Goal: Check status: Check status

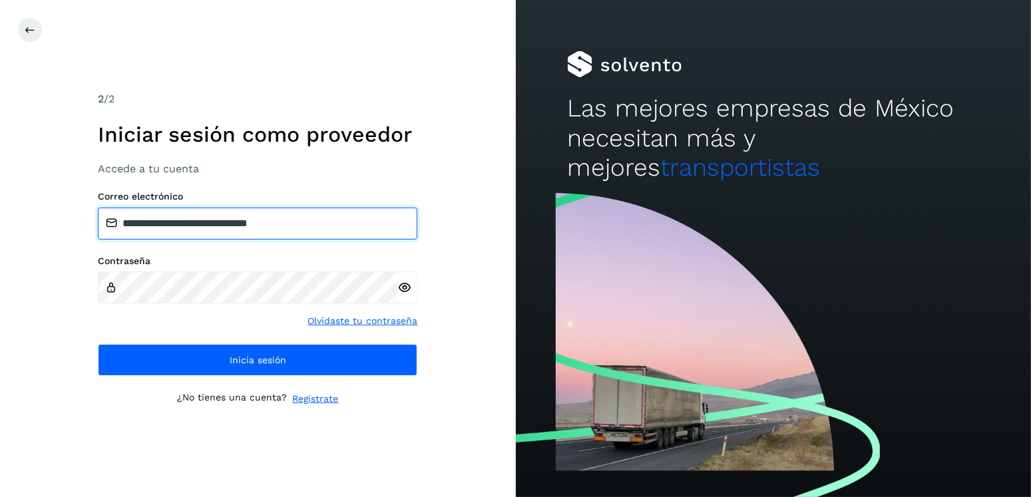
drag, startPoint x: 213, startPoint y: 235, endPoint x: 192, endPoint y: 236, distance: 21.3
click at [192, 236] on input "**********" at bounding box center [258, 224] width 320 height 32
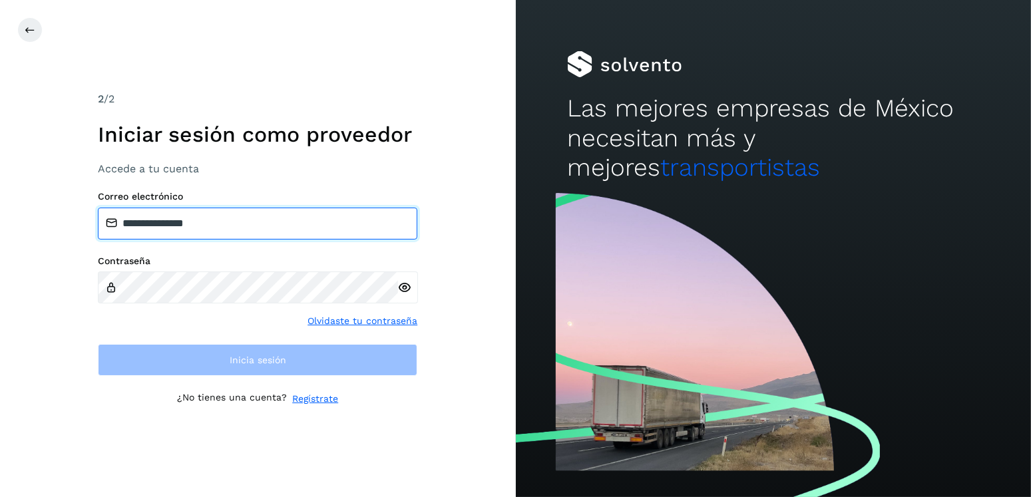
type input "**********"
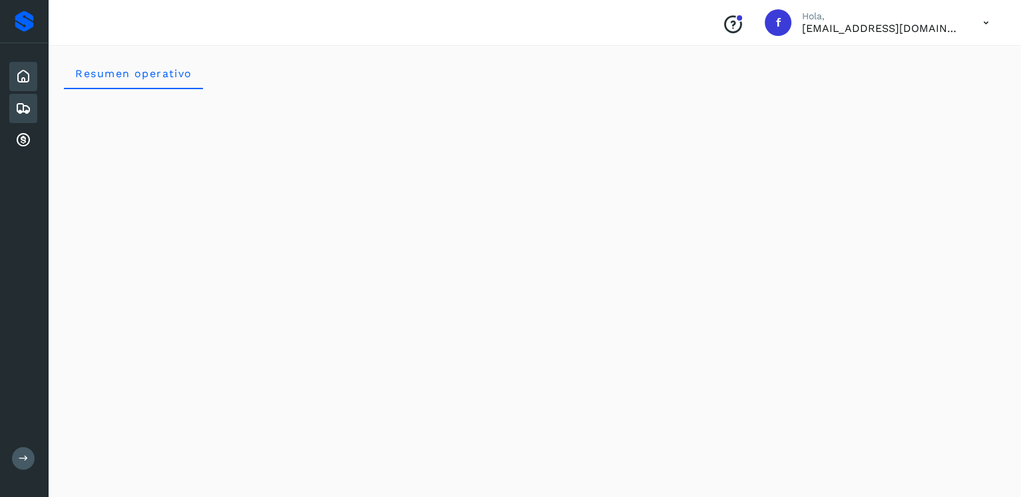
click at [28, 107] on icon at bounding box center [23, 109] width 16 height 16
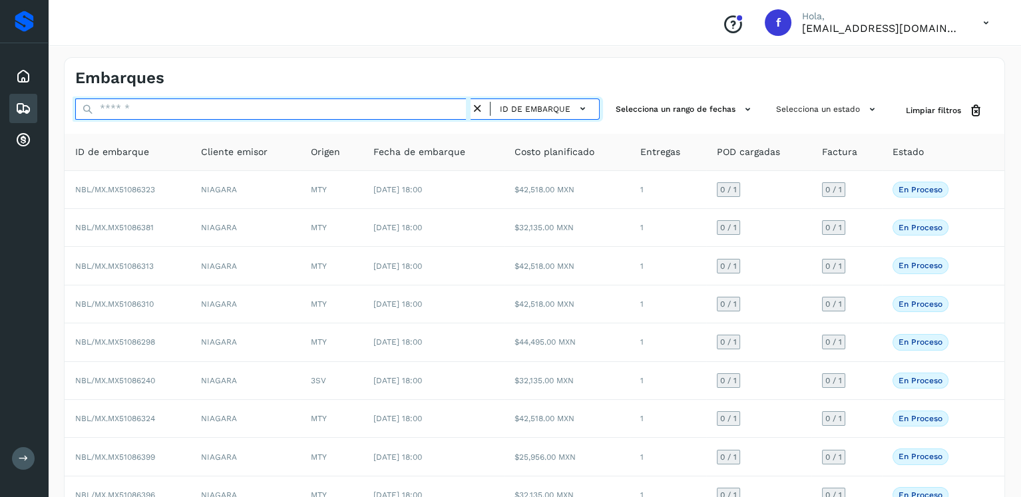
click at [172, 103] on input "text" at bounding box center [272, 109] width 395 height 21
paste input "**********"
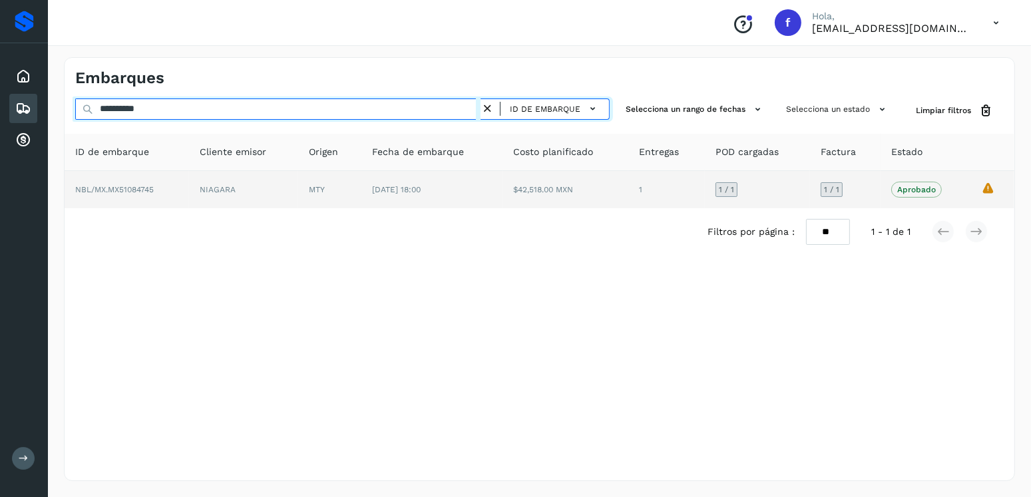
type input "**********"
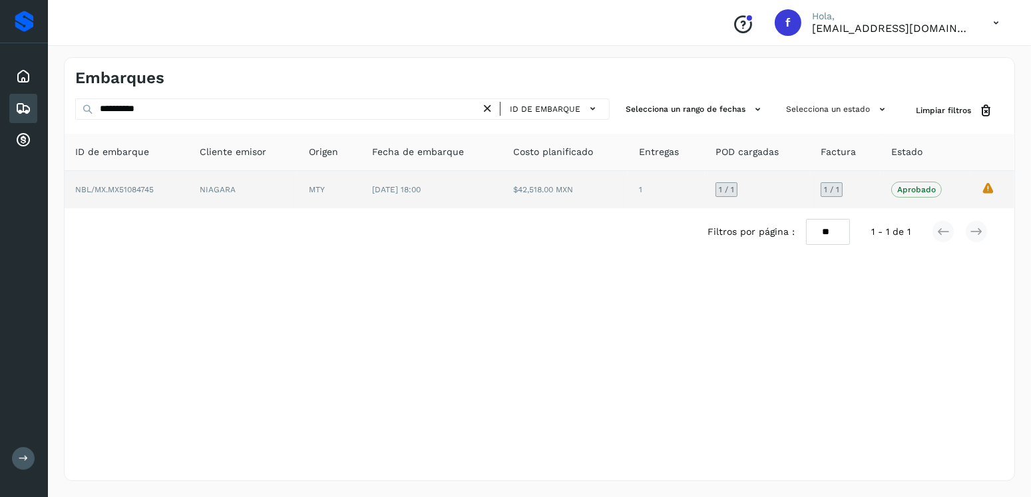
click at [985, 188] on icon "La validación de Solvento para este embarque ha sido anulada debido al cambio d…" at bounding box center [988, 188] width 14 height 14
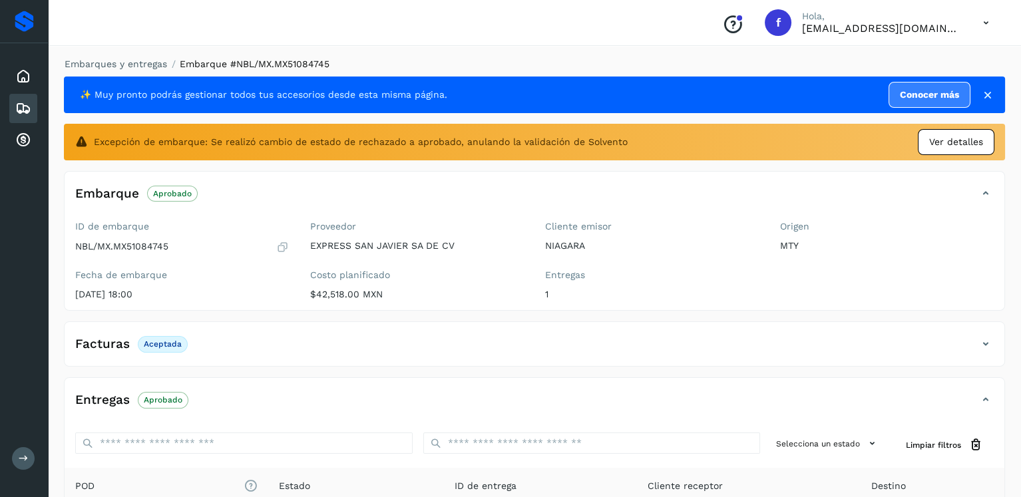
click at [957, 149] on div "Ver detalles" at bounding box center [956, 142] width 77 height 26
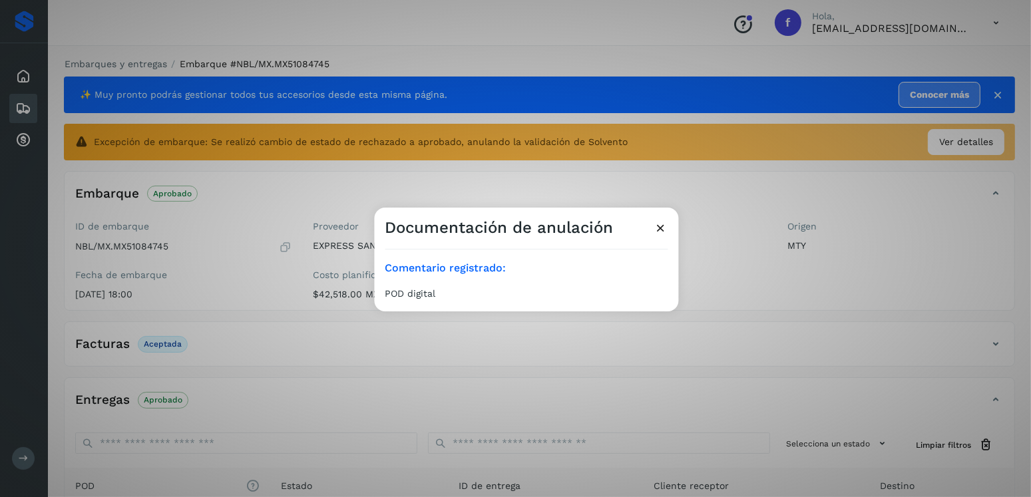
click at [659, 233] on icon at bounding box center [661, 228] width 14 height 14
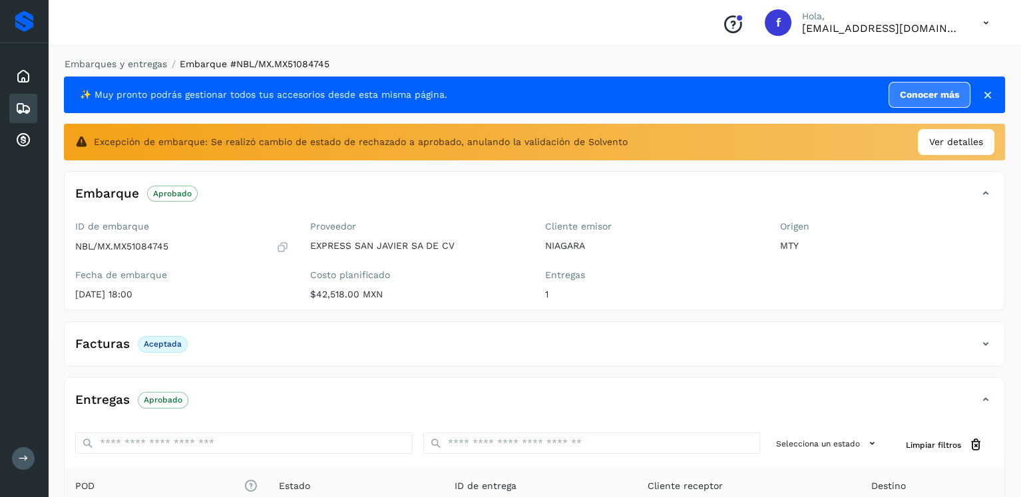
scroll to position [180, 0]
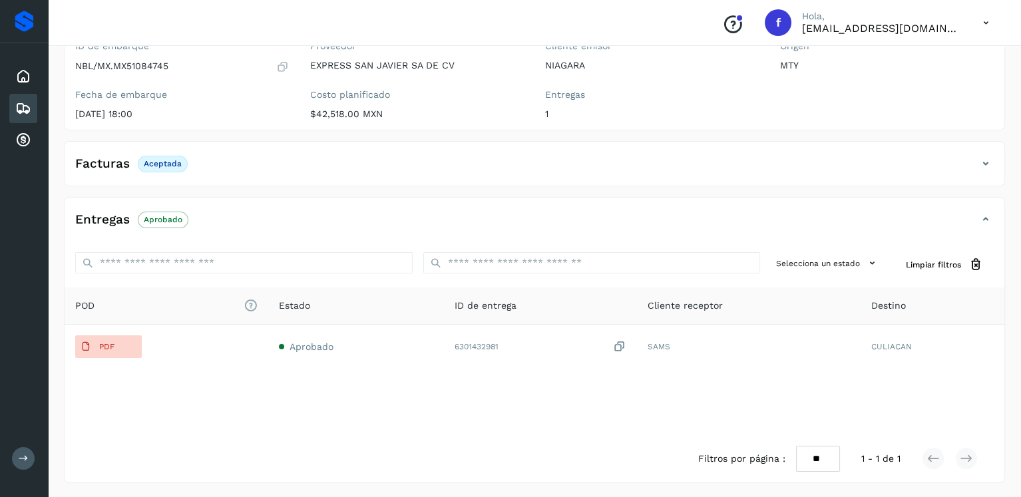
click at [17, 109] on icon at bounding box center [23, 109] width 16 height 16
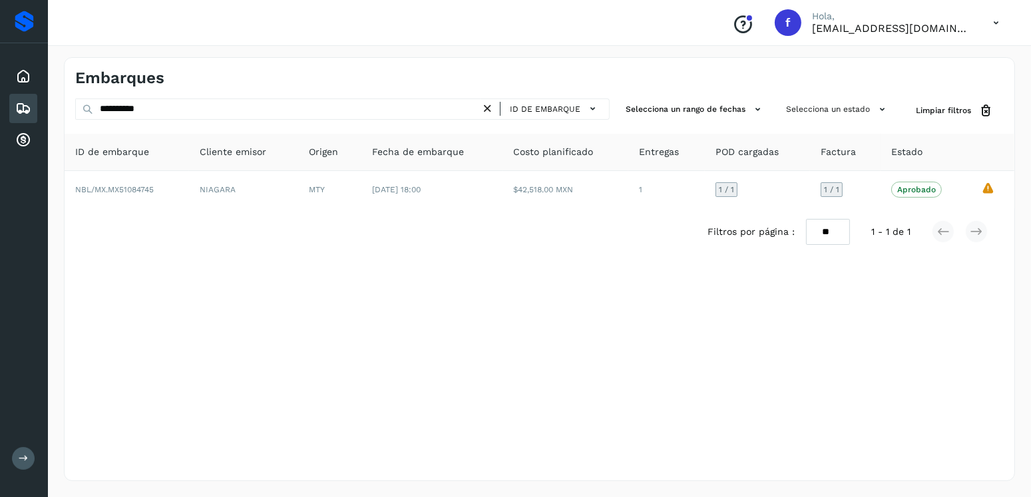
click at [493, 109] on icon at bounding box center [488, 109] width 14 height 14
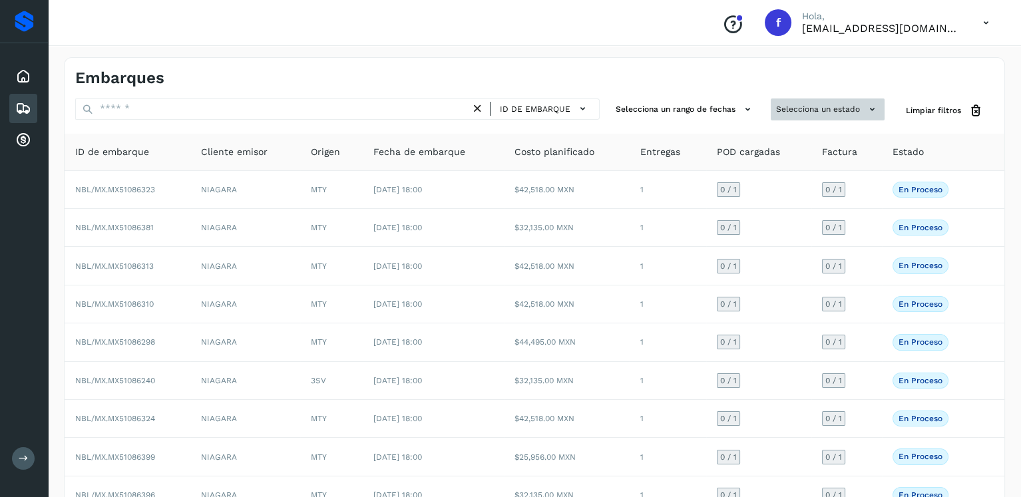
click at [801, 106] on button "Selecciona un estado" at bounding box center [828, 110] width 114 height 22
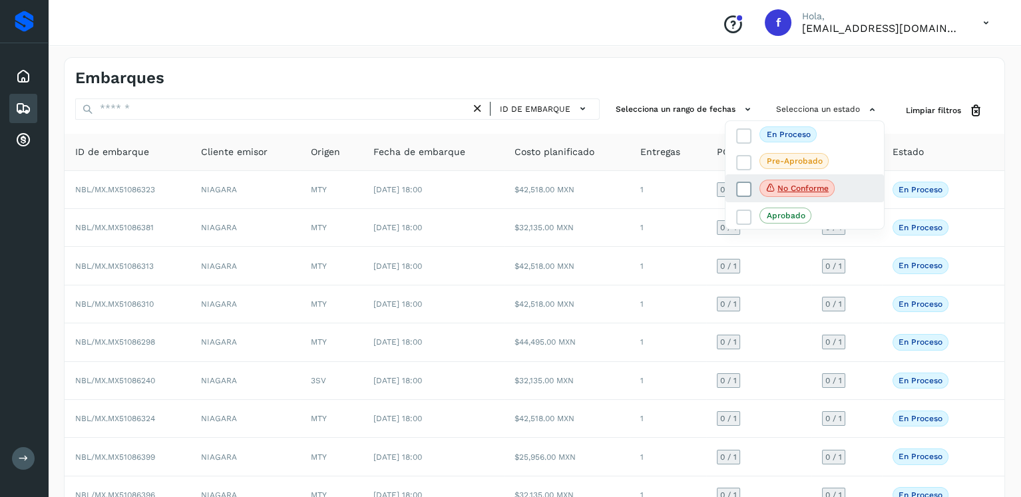
click at [742, 188] on icon at bounding box center [744, 189] width 13 height 13
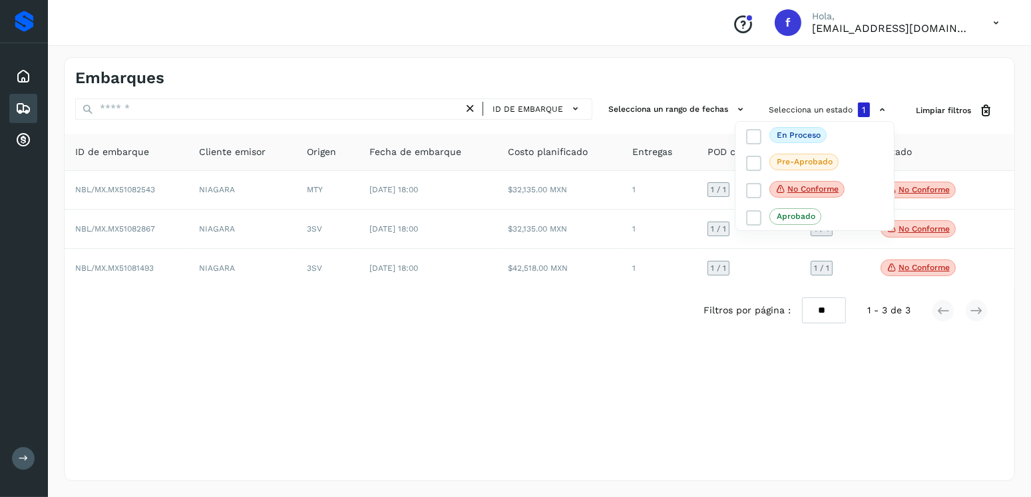
click at [592, 377] on div at bounding box center [515, 248] width 1031 height 497
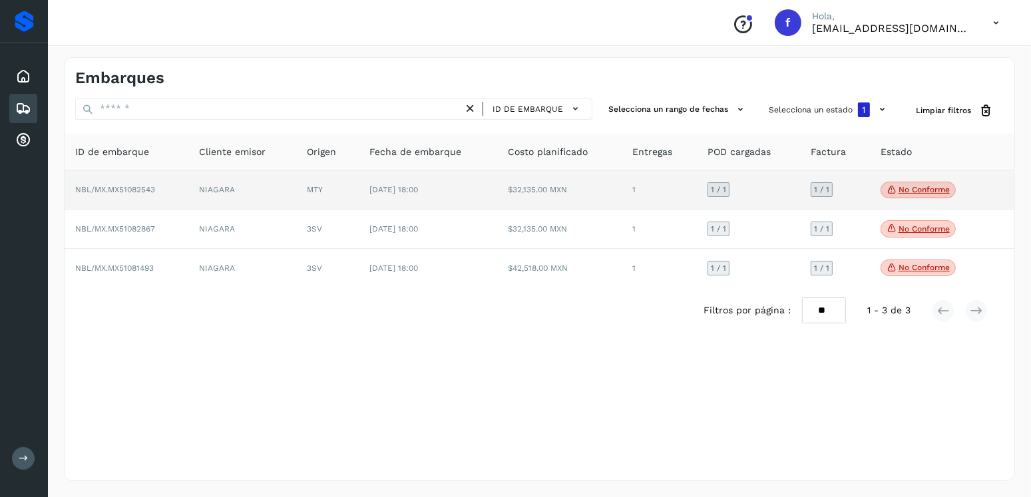
click at [930, 186] on p "No conforme" at bounding box center [924, 189] width 51 height 9
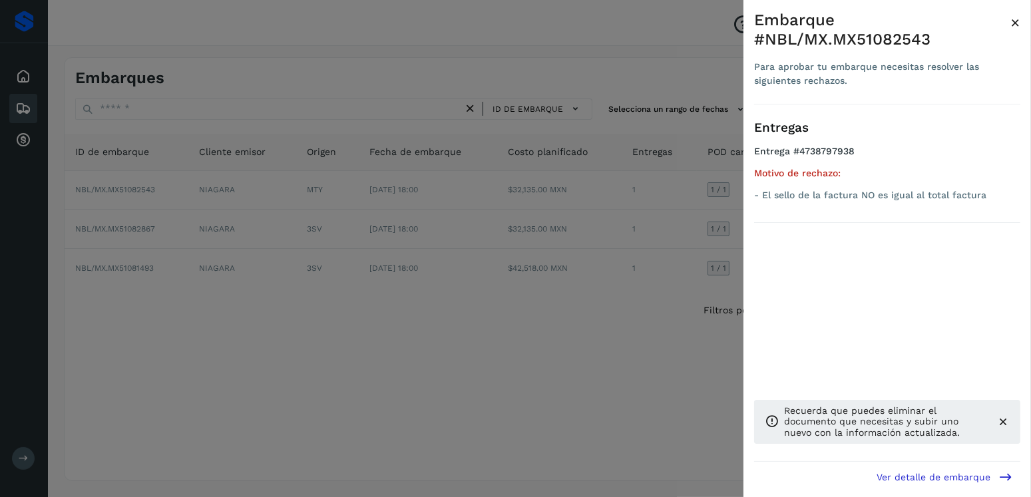
click at [380, 262] on div at bounding box center [515, 248] width 1031 height 497
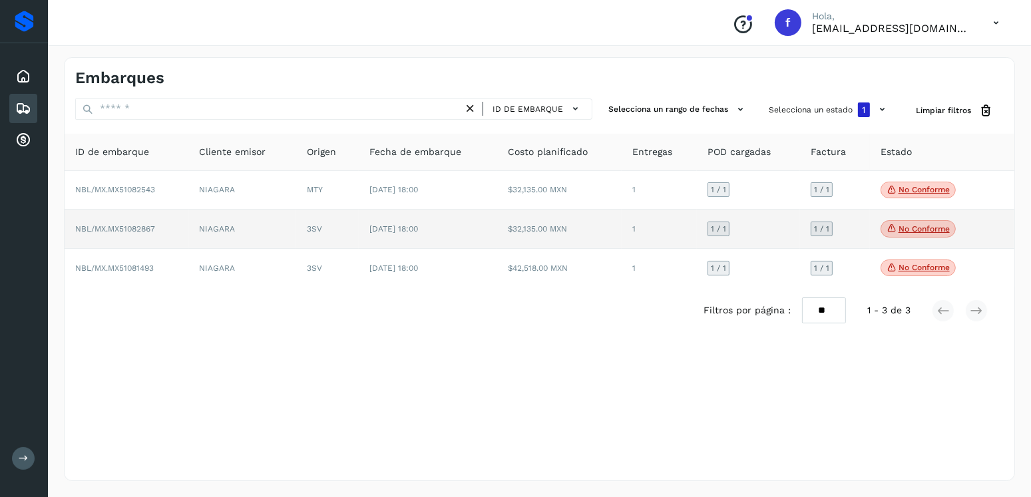
click at [903, 220] on span "No conforme" at bounding box center [918, 228] width 75 height 17
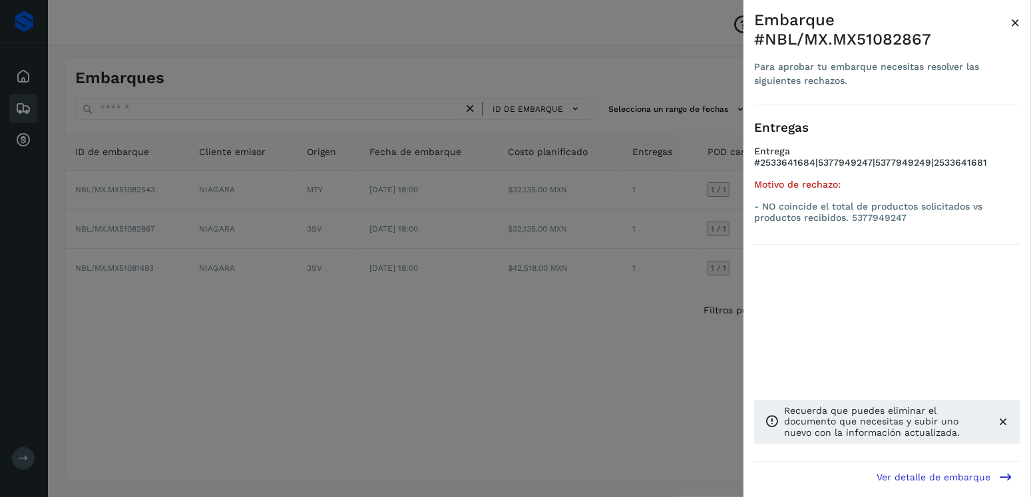
click at [424, 282] on div at bounding box center [515, 248] width 1031 height 497
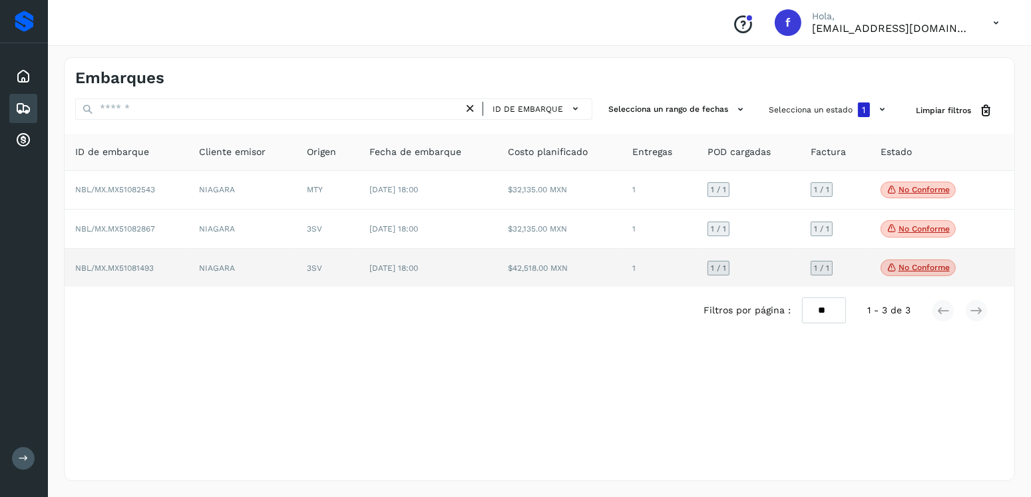
click at [903, 268] on p "No conforme" at bounding box center [924, 267] width 51 height 9
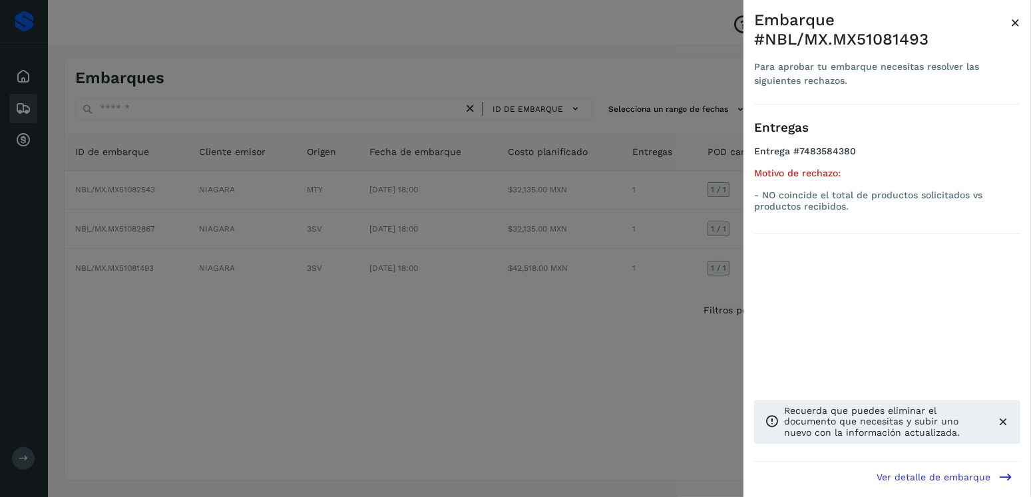
click at [509, 361] on div at bounding box center [515, 248] width 1031 height 497
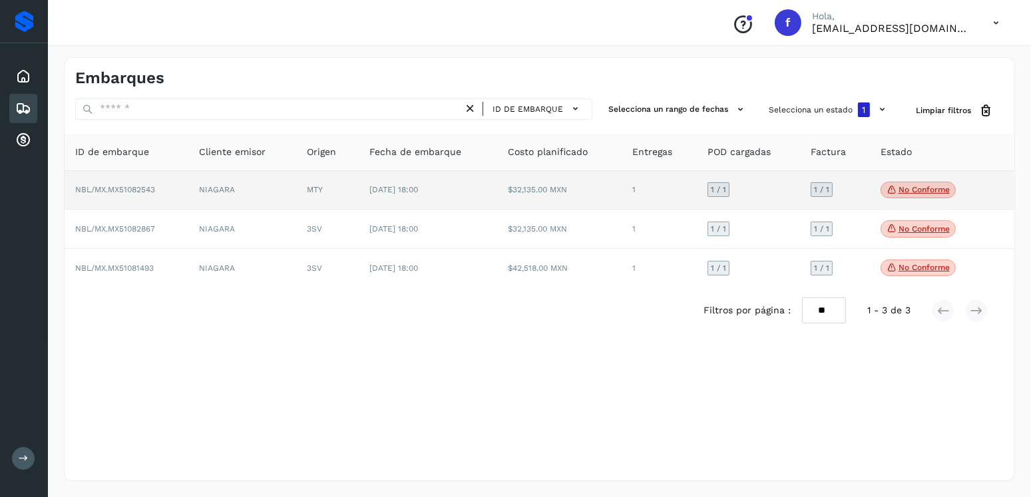
click at [279, 202] on td "NIAGARA" at bounding box center [243, 190] width 108 height 39
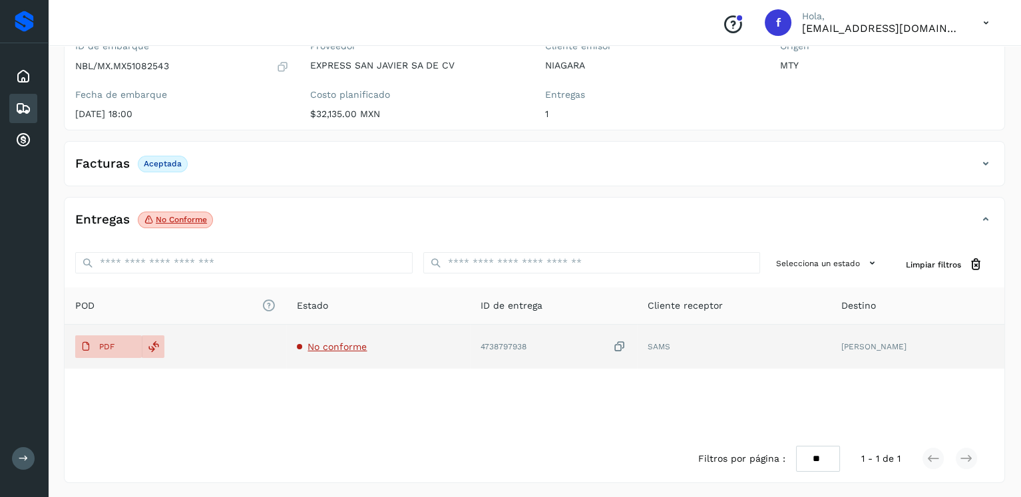
scroll to position [133, 0]
click at [125, 349] on button "PDF" at bounding box center [108, 346] width 67 height 23
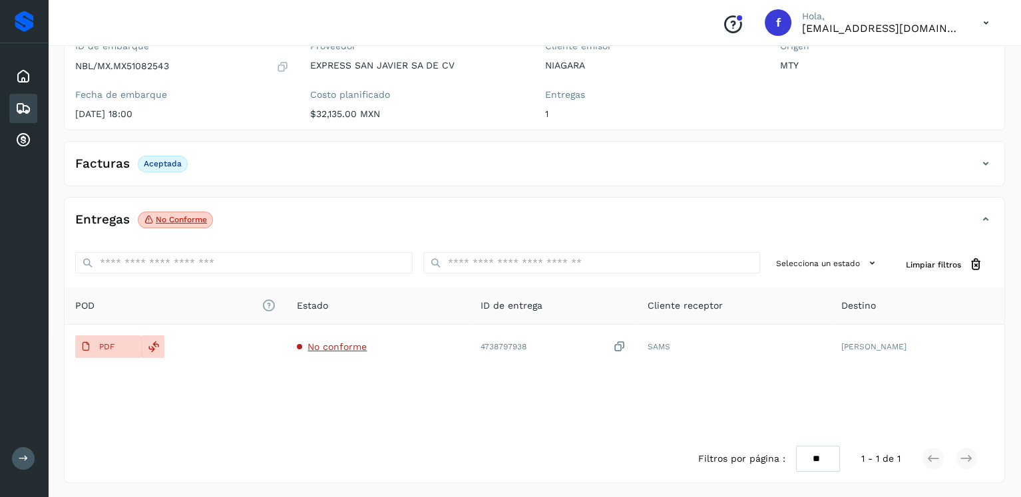
click at [24, 103] on icon at bounding box center [23, 109] width 16 height 16
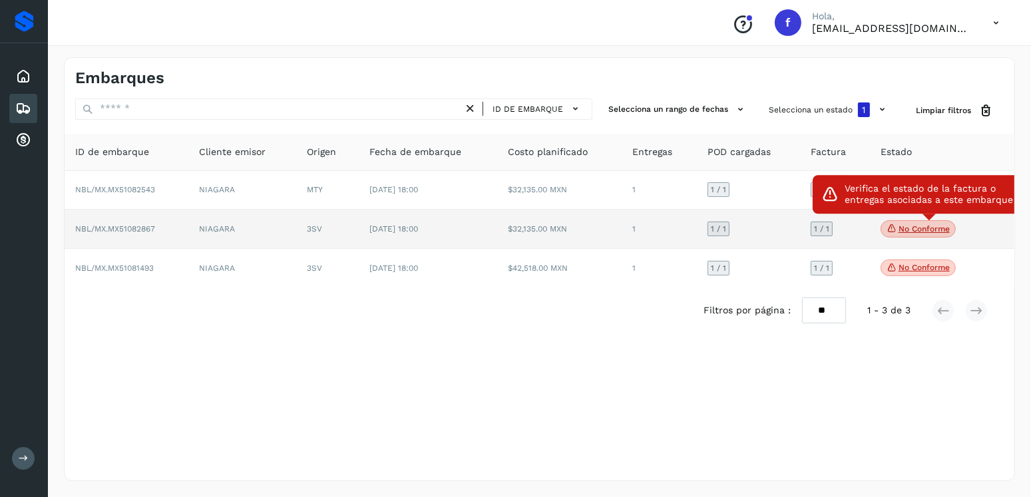
click at [907, 222] on span "No conforme" at bounding box center [918, 228] width 75 height 17
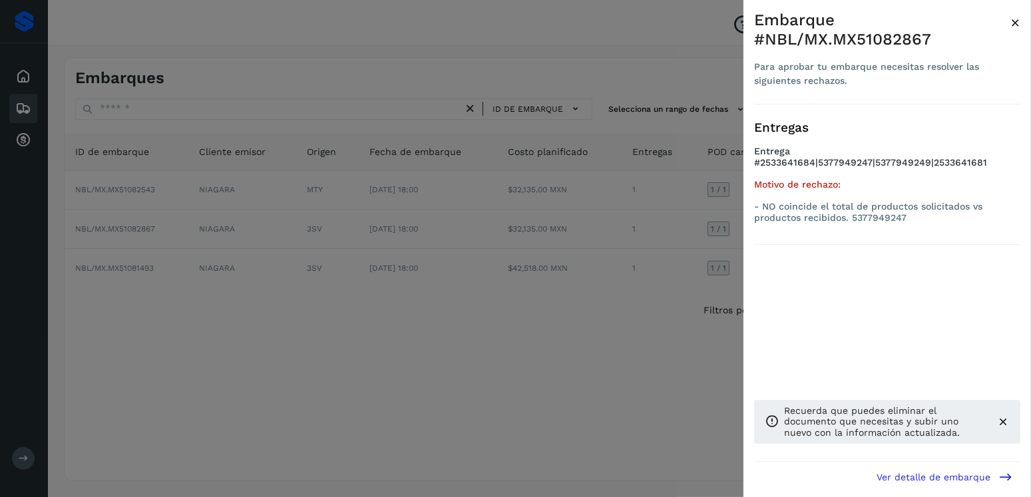
click at [133, 306] on div at bounding box center [515, 248] width 1031 height 497
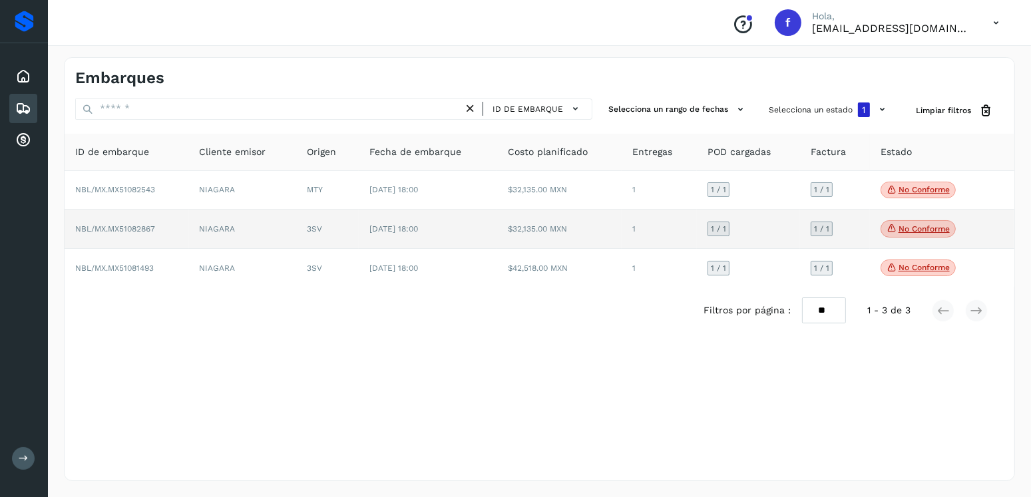
click at [363, 238] on td "20/sep/2025 18:00" at bounding box center [428, 229] width 139 height 39
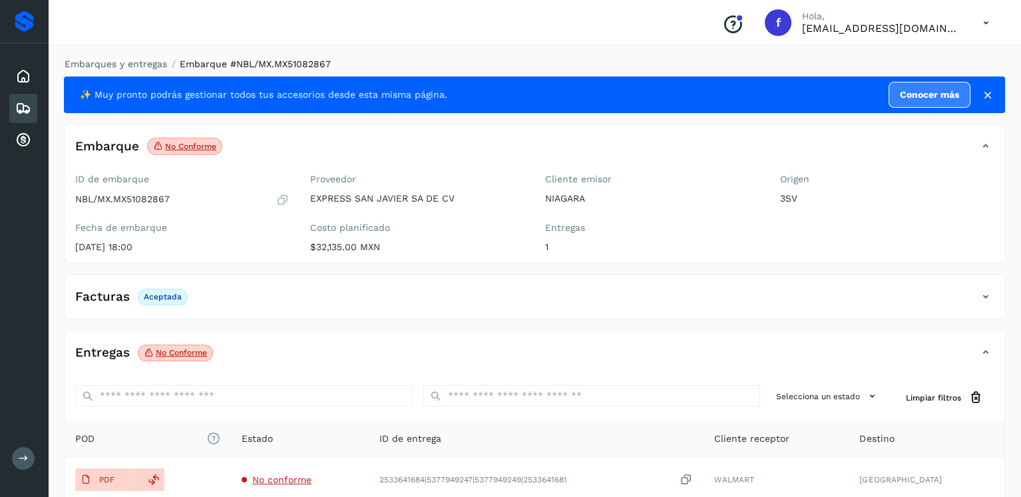
scroll to position [133, 0]
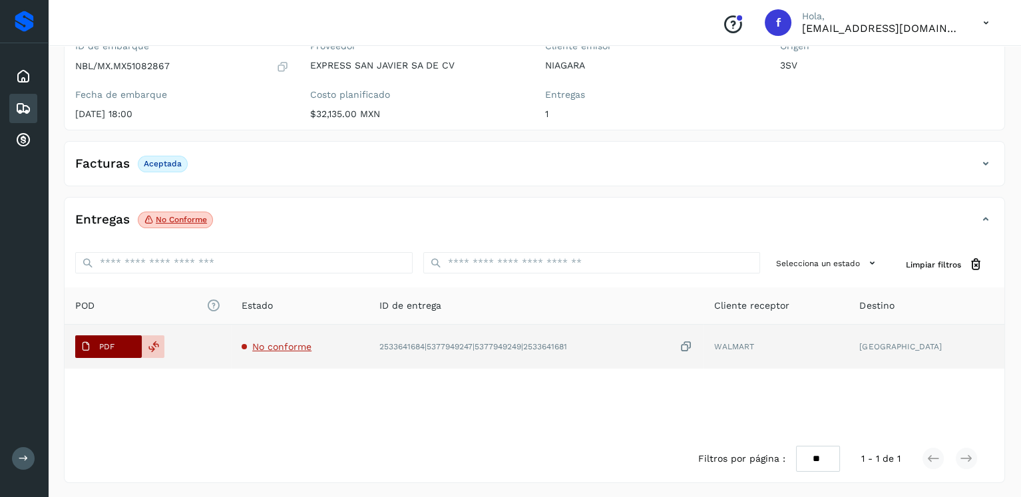
click at [103, 342] on p "PDF" at bounding box center [106, 346] width 15 height 9
click at [105, 343] on p "PDF" at bounding box center [106, 346] width 15 height 9
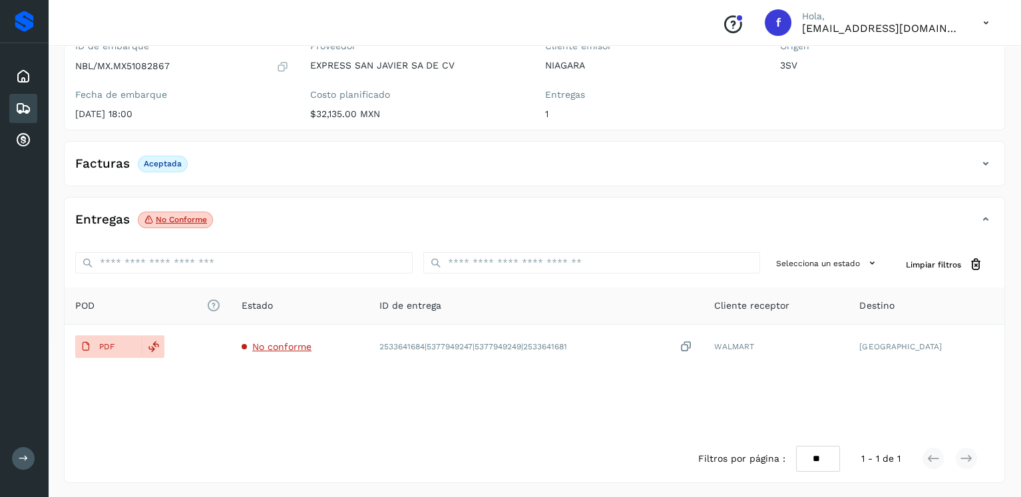
click at [17, 97] on div "Embarques" at bounding box center [23, 108] width 28 height 29
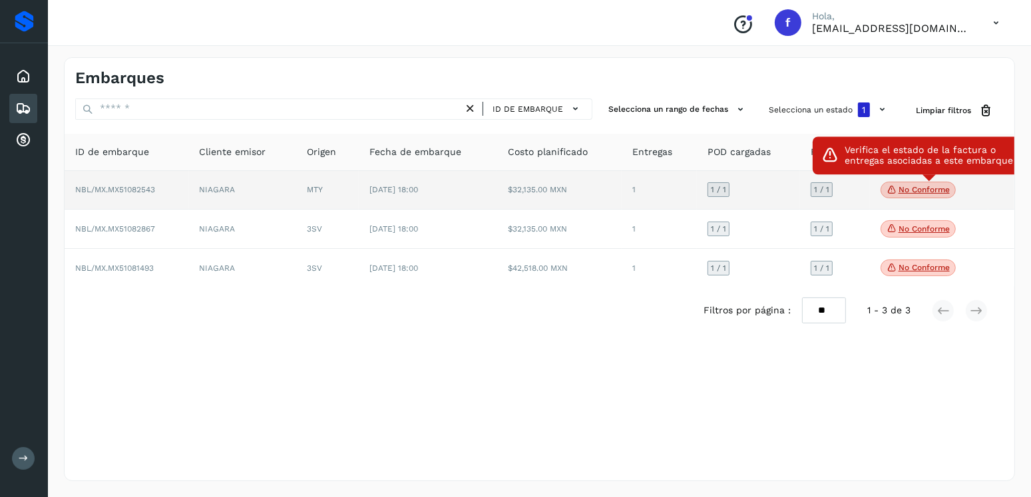
click at [925, 188] on p "No conforme" at bounding box center [924, 189] width 51 height 9
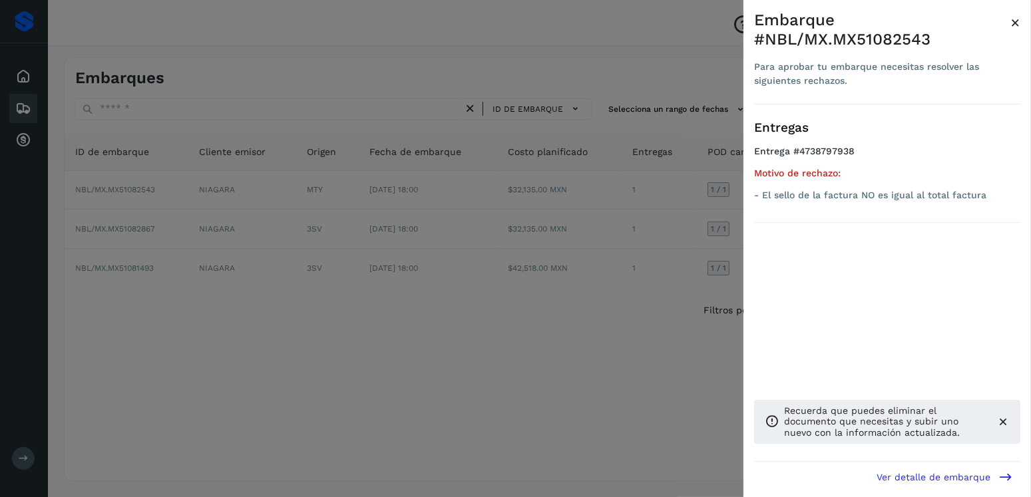
click at [356, 367] on div at bounding box center [515, 248] width 1031 height 497
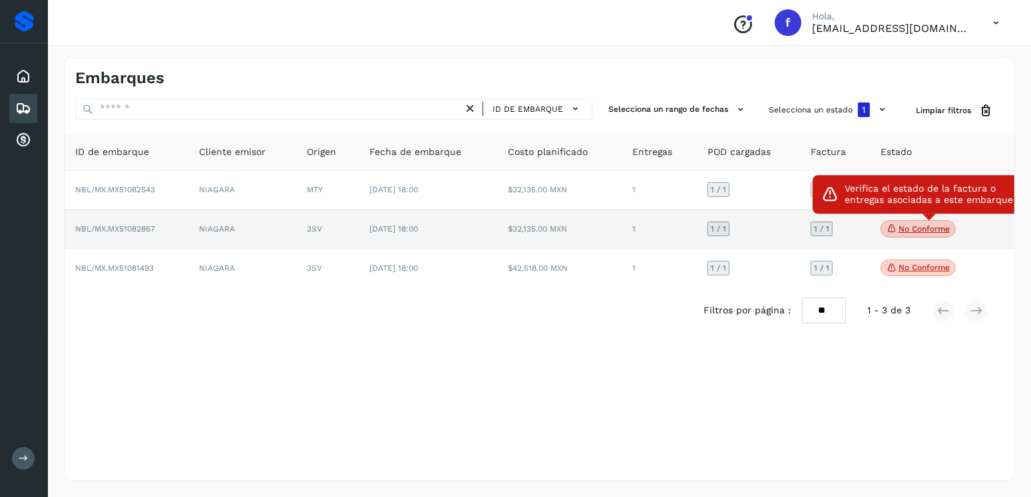
click at [903, 231] on p "No conforme" at bounding box center [924, 228] width 51 height 9
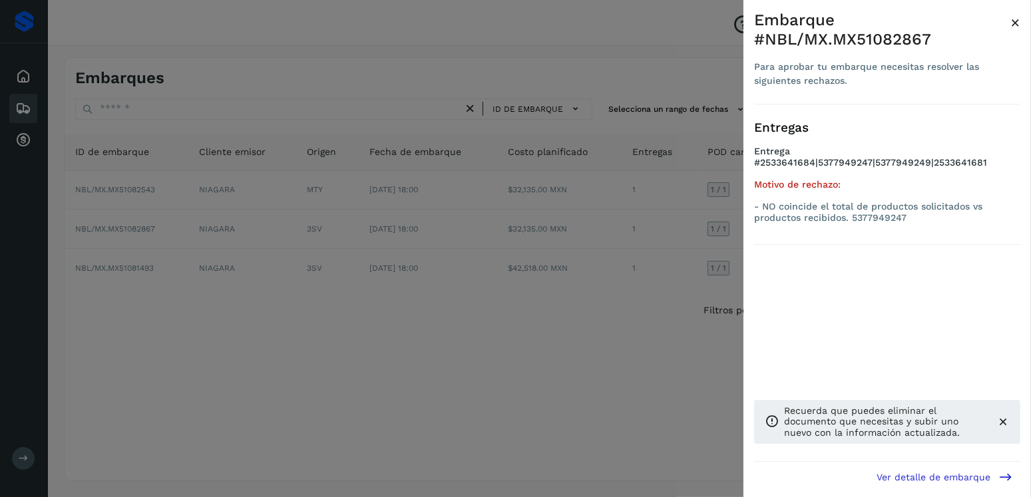
click at [410, 283] on div at bounding box center [515, 248] width 1031 height 497
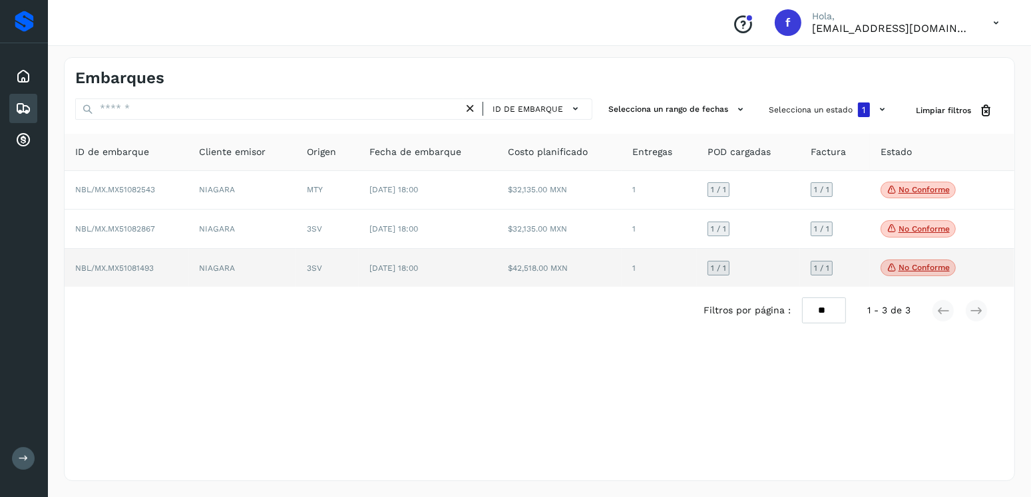
click at [889, 271] on icon at bounding box center [892, 268] width 11 height 12
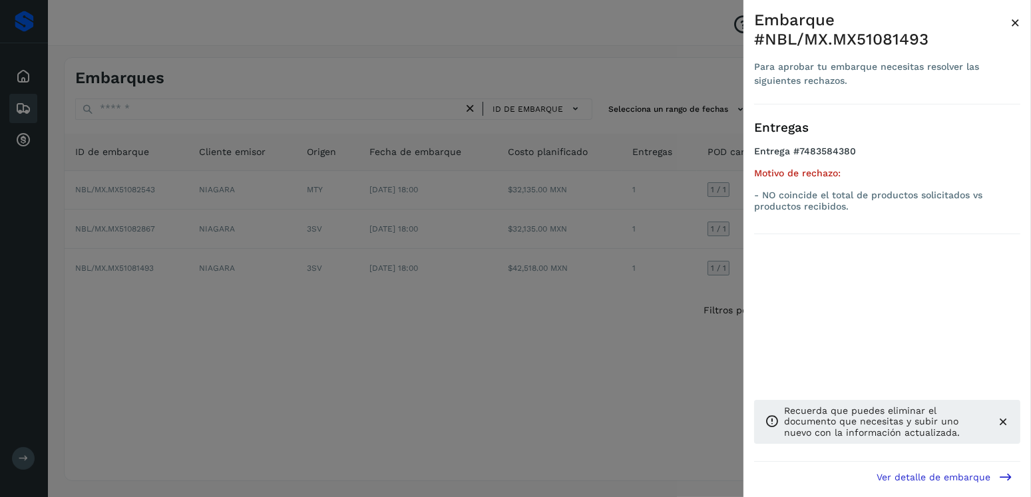
click at [399, 267] on div at bounding box center [515, 248] width 1031 height 497
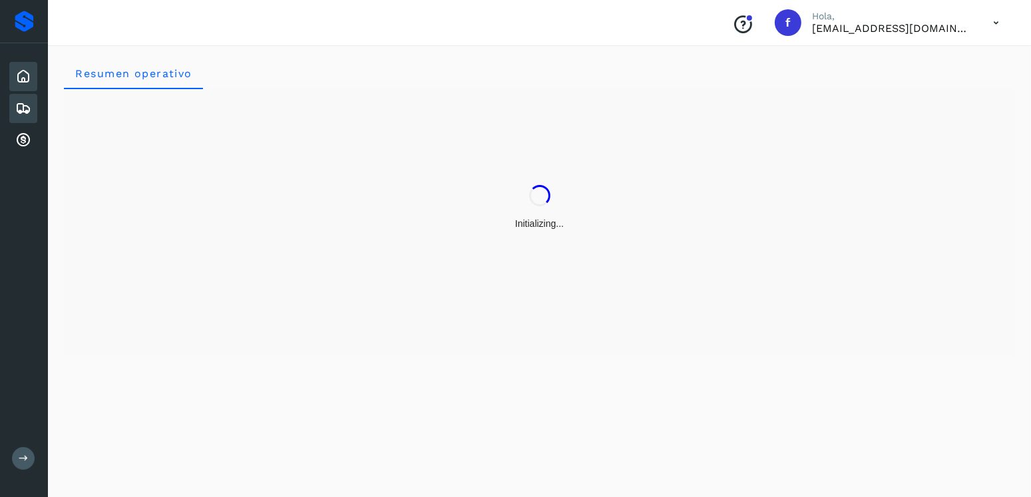
click at [26, 112] on icon at bounding box center [23, 109] width 16 height 16
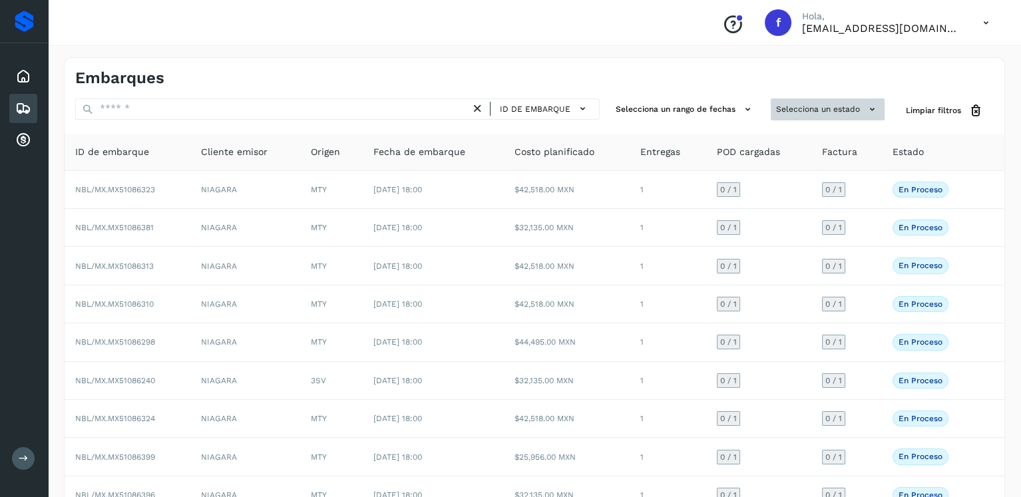
click at [844, 114] on button "Selecciona un estado" at bounding box center [828, 110] width 114 height 22
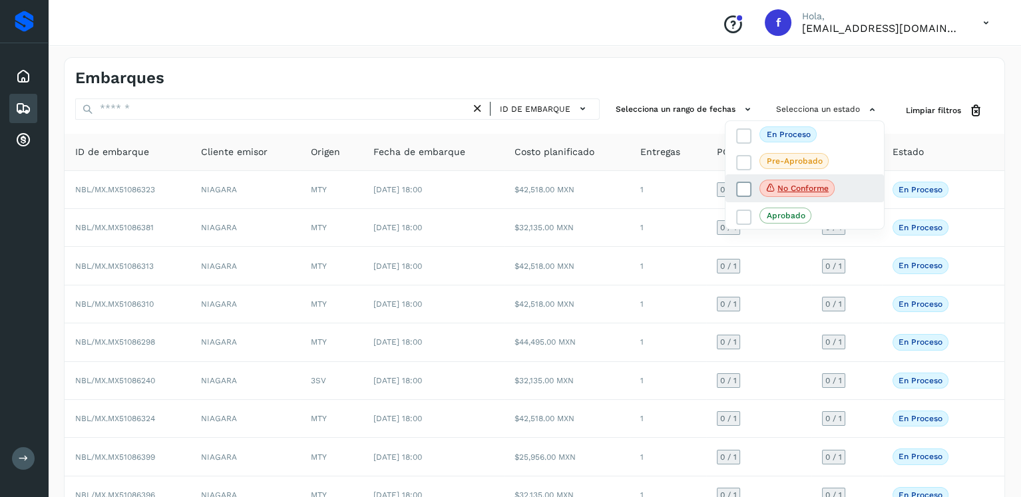
click at [740, 191] on icon at bounding box center [744, 189] width 13 height 13
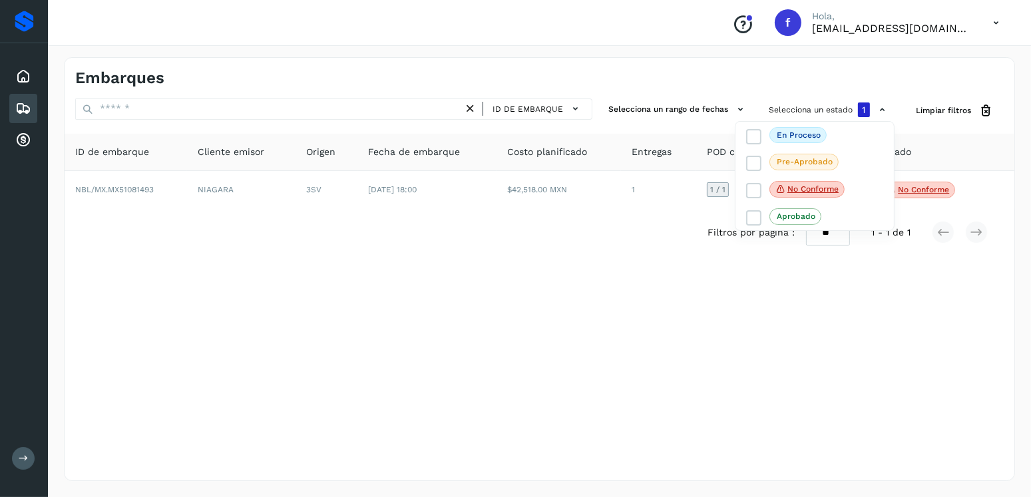
click at [712, 407] on div at bounding box center [515, 248] width 1031 height 497
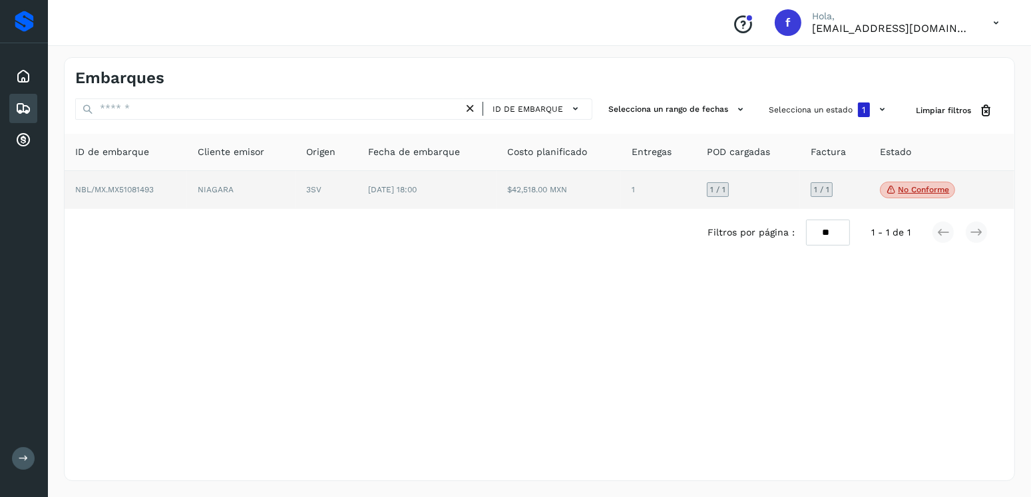
click at [901, 191] on p "No conforme" at bounding box center [923, 189] width 51 height 9
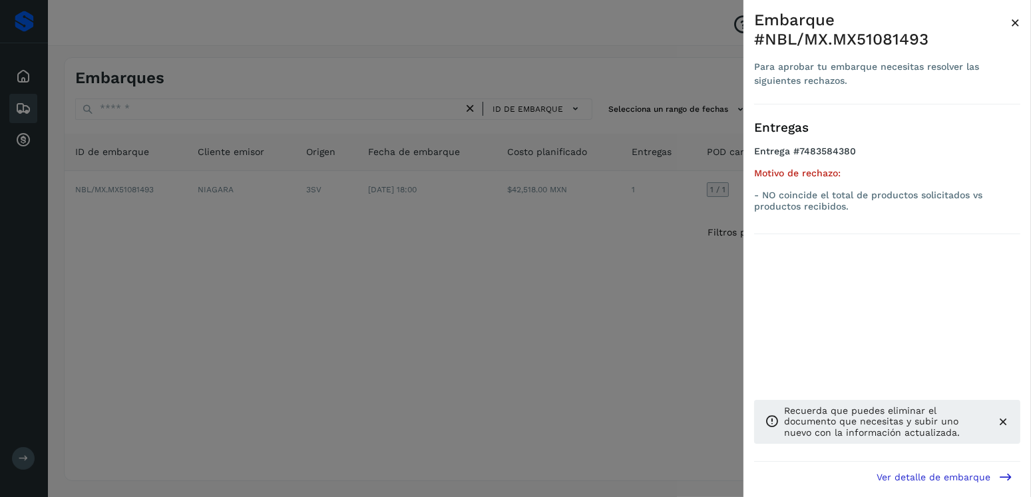
click at [413, 319] on div at bounding box center [515, 248] width 1031 height 497
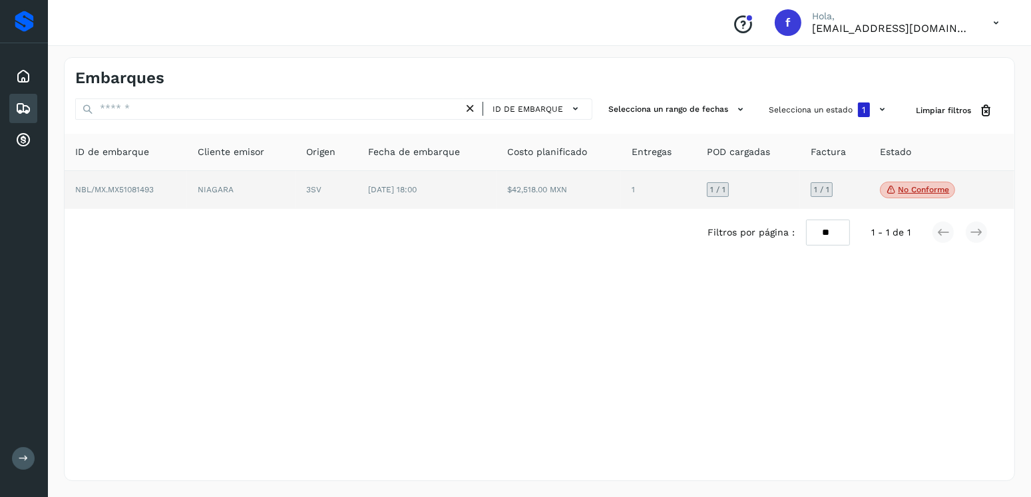
click at [519, 198] on td "$42,518.00 MXN" at bounding box center [559, 190] width 124 height 39
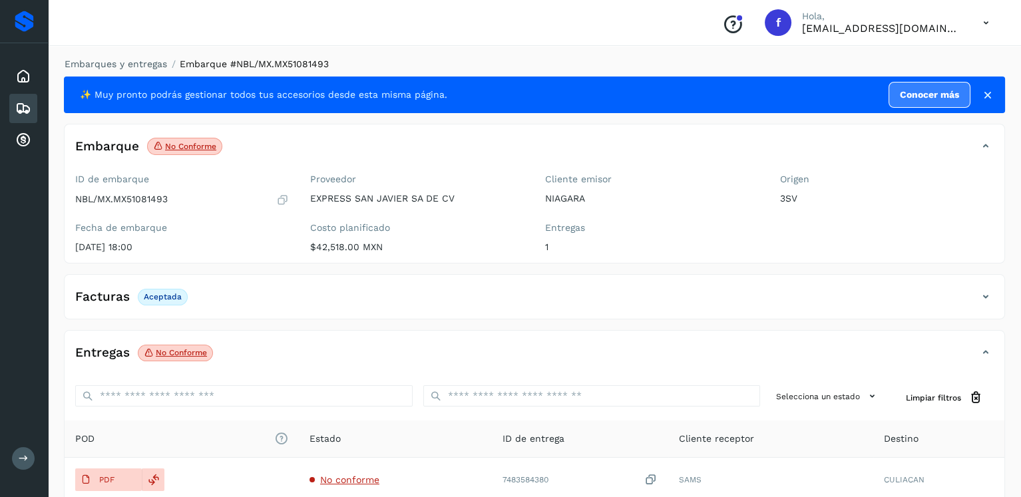
scroll to position [133, 0]
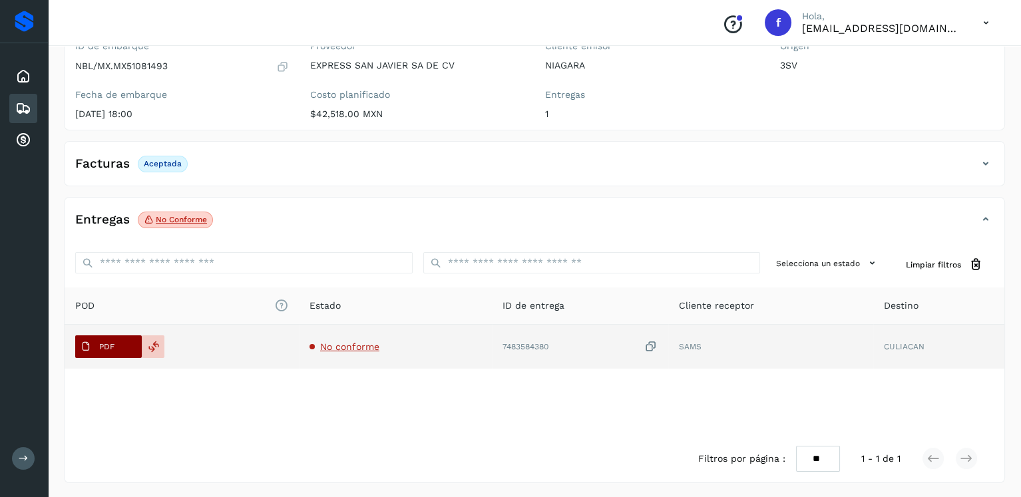
click at [81, 347] on icon at bounding box center [86, 346] width 11 height 11
